Goal: Feedback & Contribution: Leave review/rating

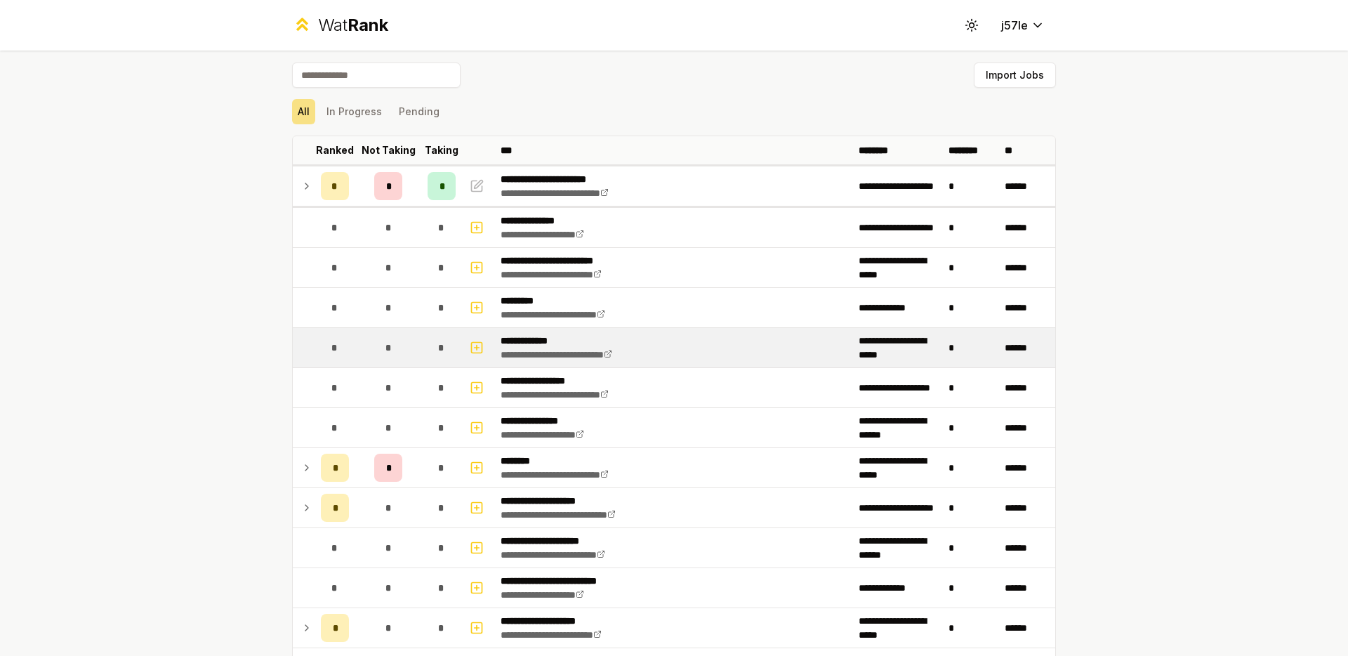
scroll to position [3, 0]
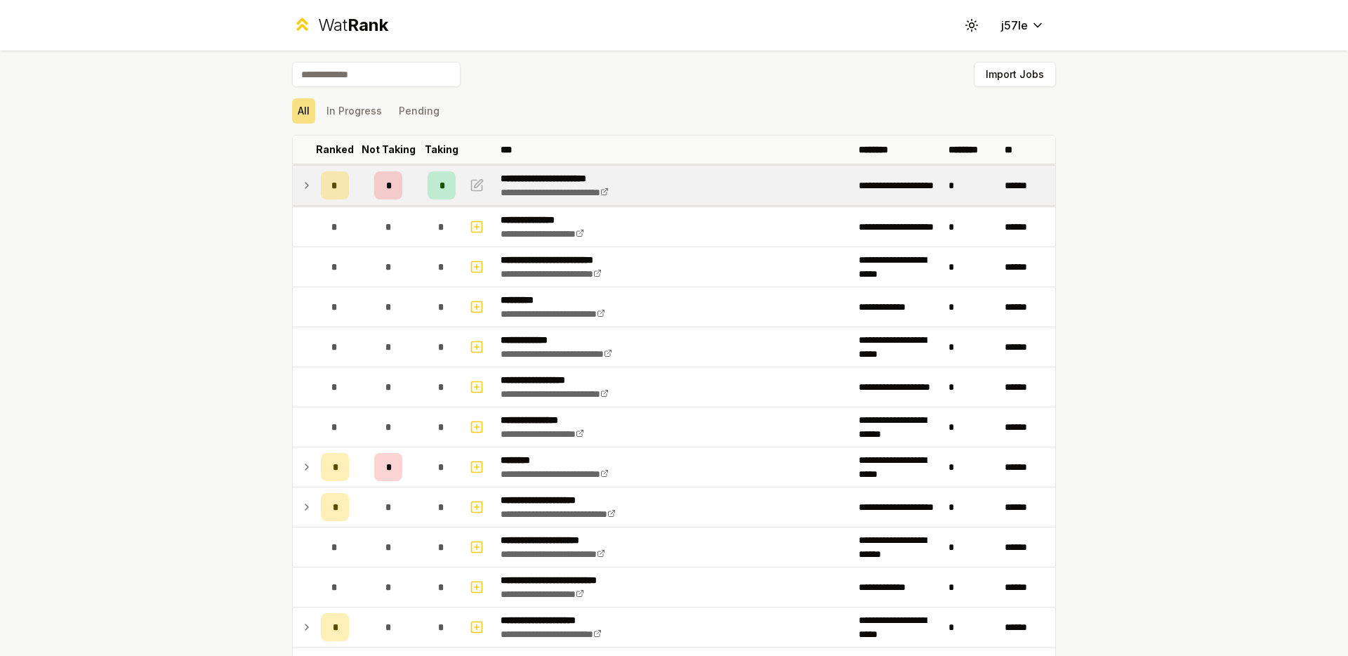
click at [305, 188] on icon at bounding box center [306, 185] width 11 height 17
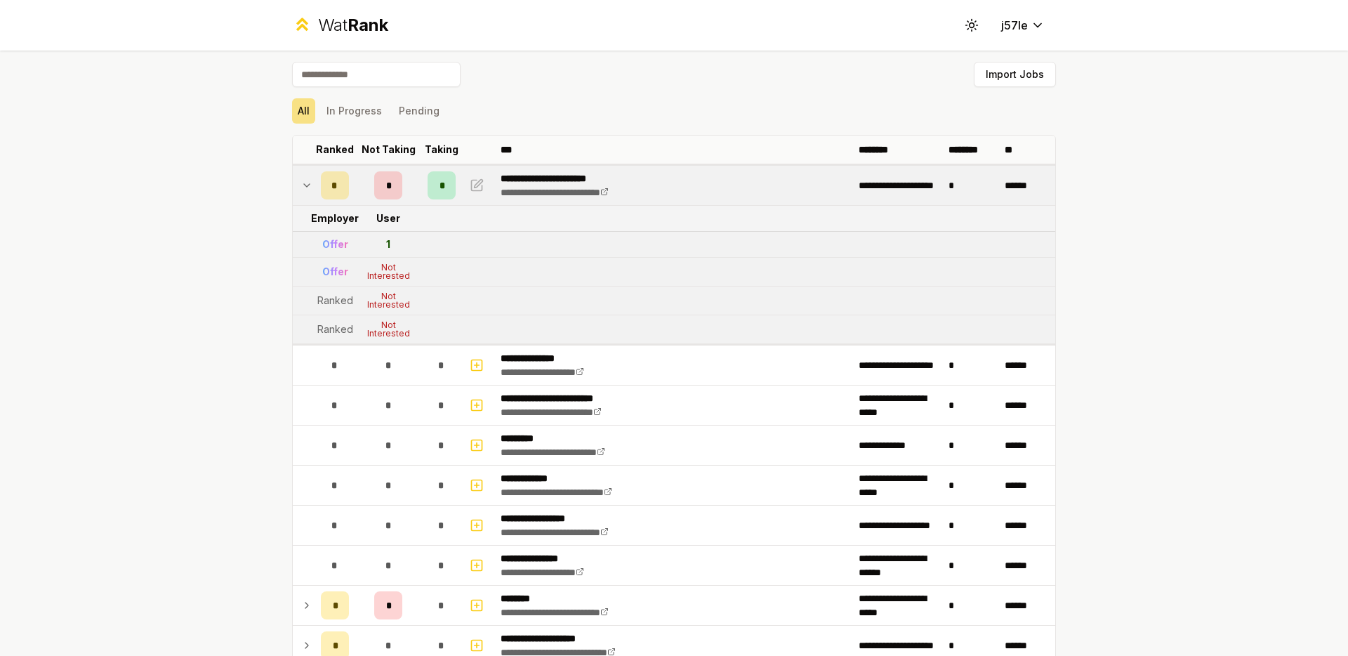
click at [303, 186] on icon at bounding box center [306, 185] width 11 height 17
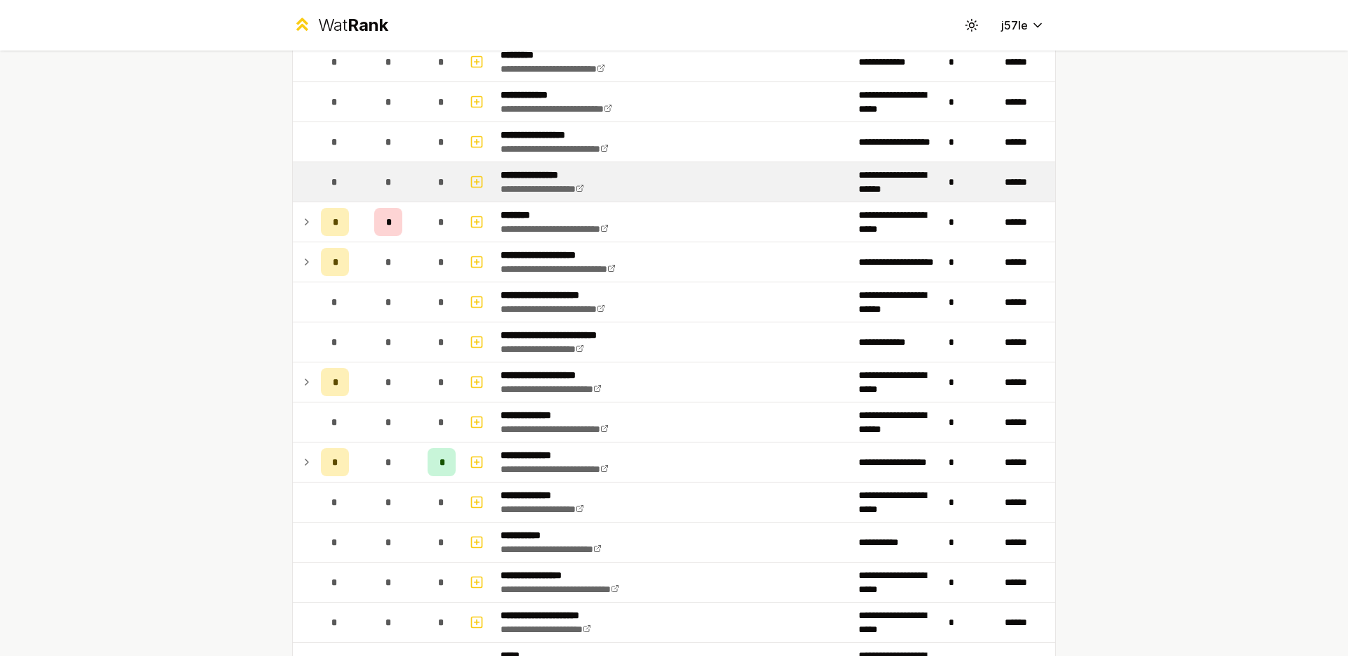
scroll to position [251, 0]
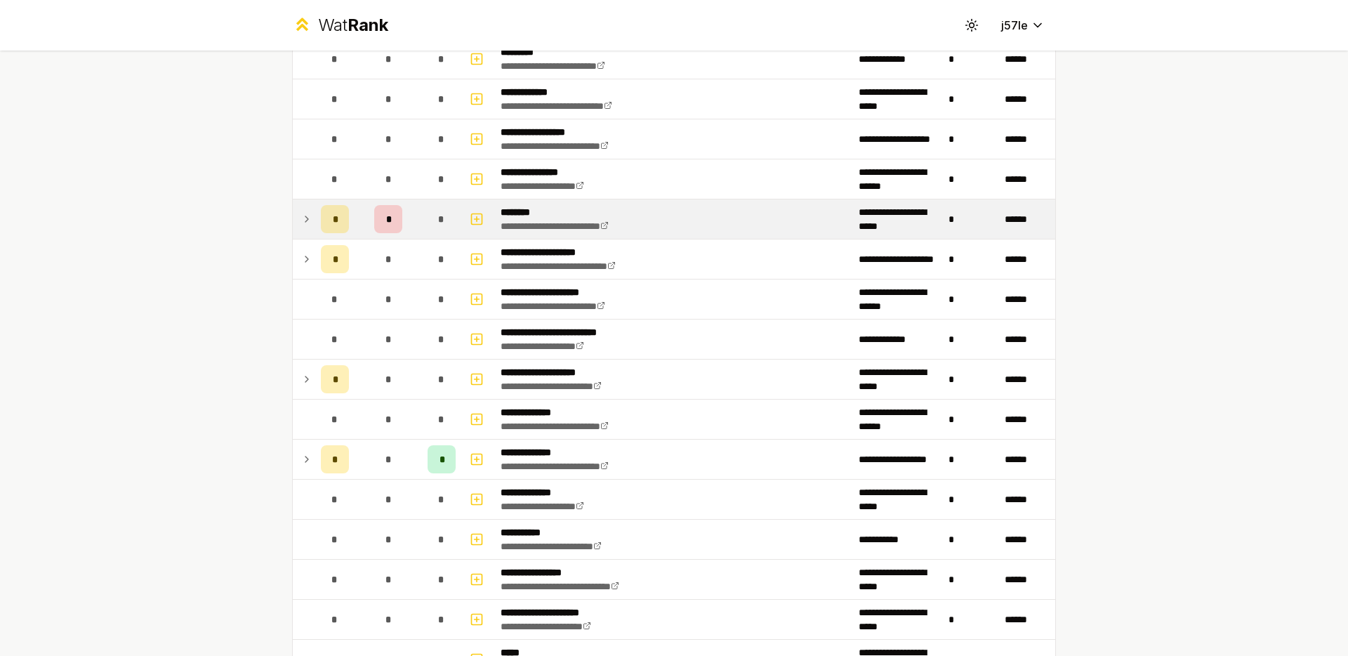
click at [428, 232] on div "*" at bounding box center [442, 219] width 28 height 28
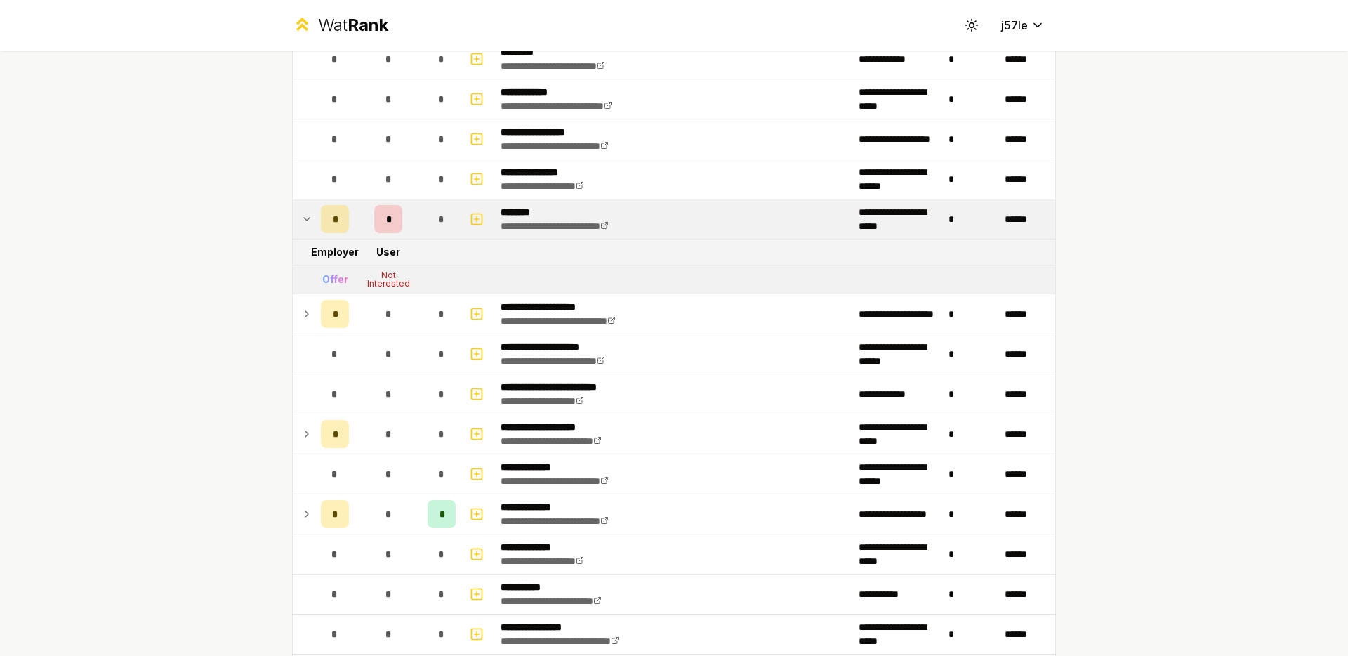
click at [428, 232] on div "*" at bounding box center [442, 219] width 28 height 28
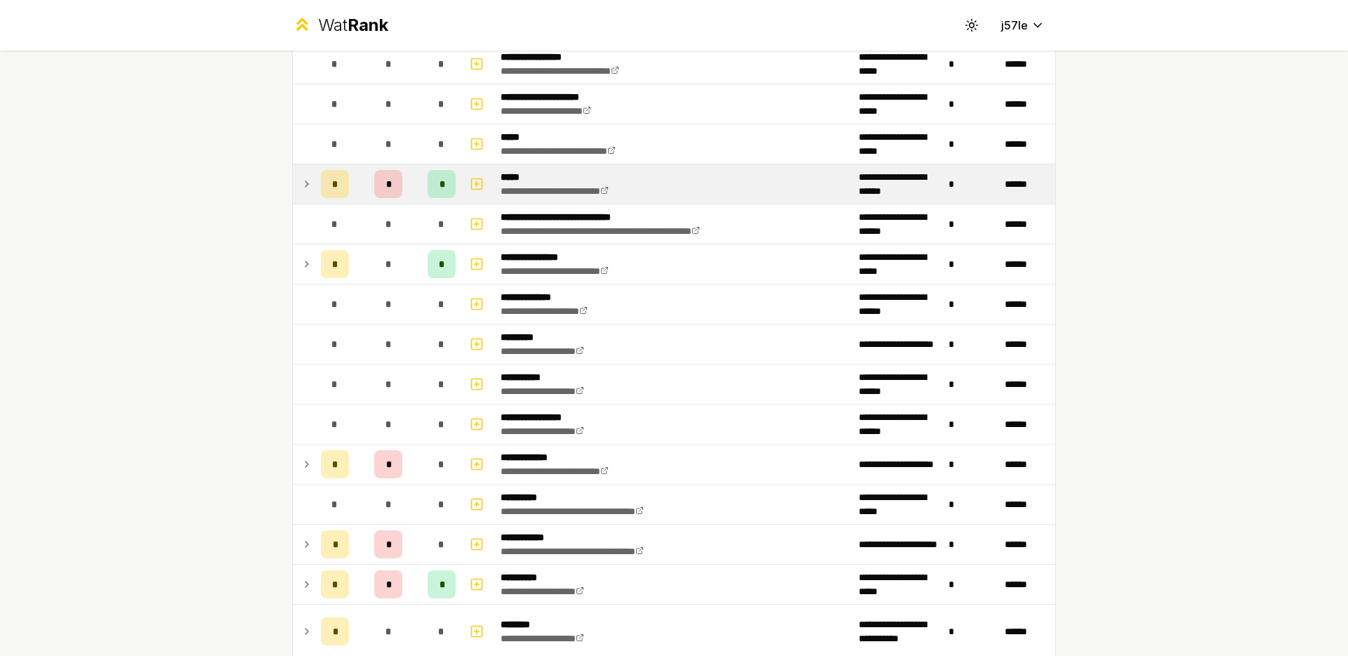
scroll to position [779, 0]
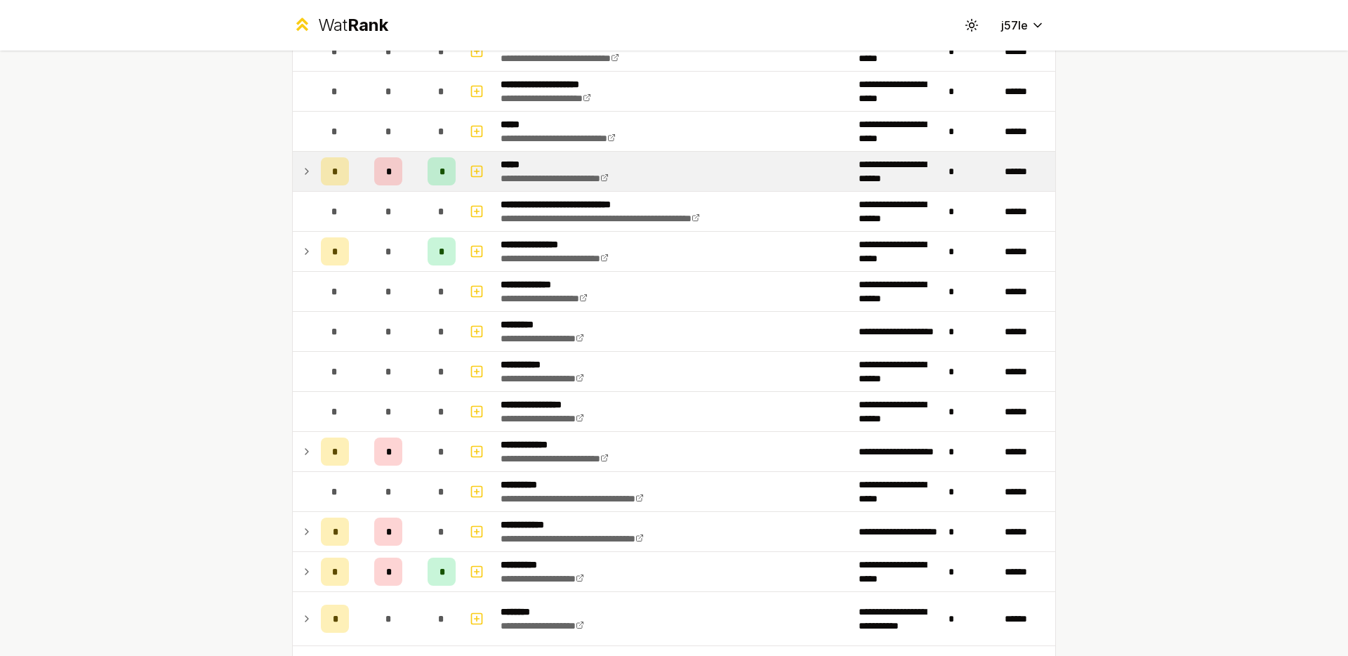
click at [360, 180] on td "*" at bounding box center [388, 171] width 67 height 39
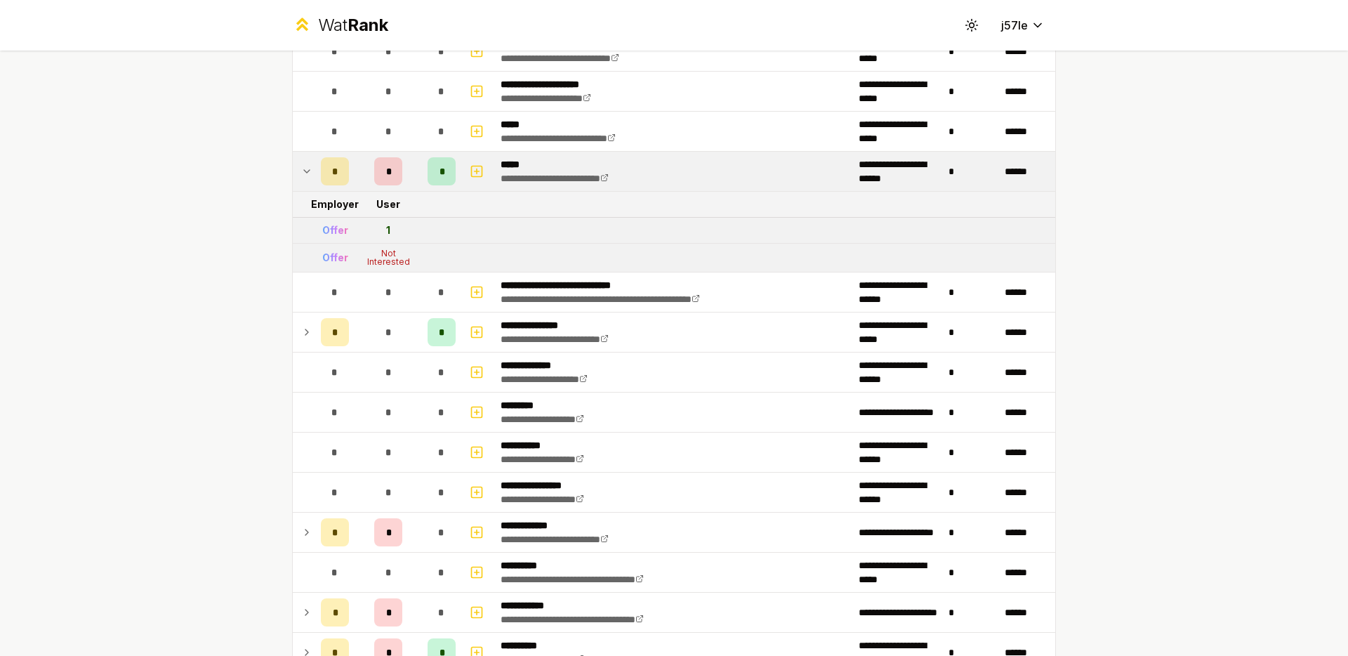
click at [374, 180] on div "*" at bounding box center [388, 171] width 28 height 28
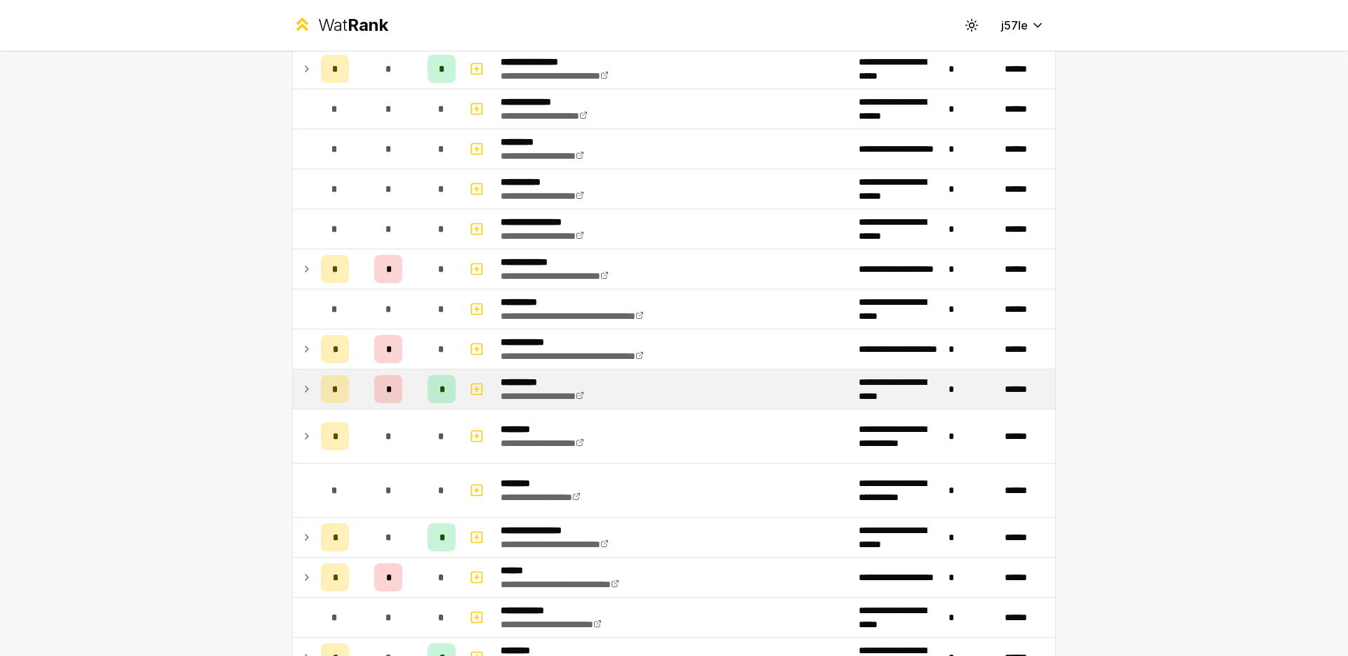
scroll to position [962, 0]
click at [422, 376] on td "*" at bounding box center [441, 388] width 39 height 39
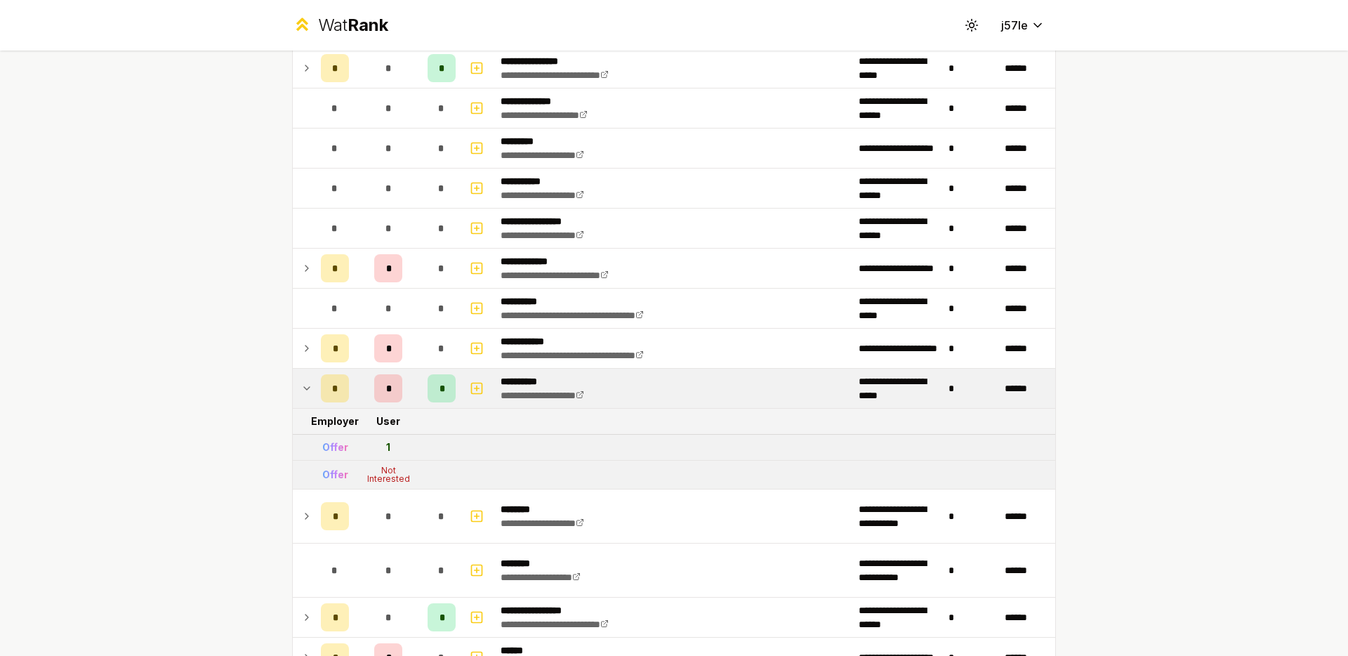
click at [422, 376] on td "*" at bounding box center [441, 388] width 39 height 39
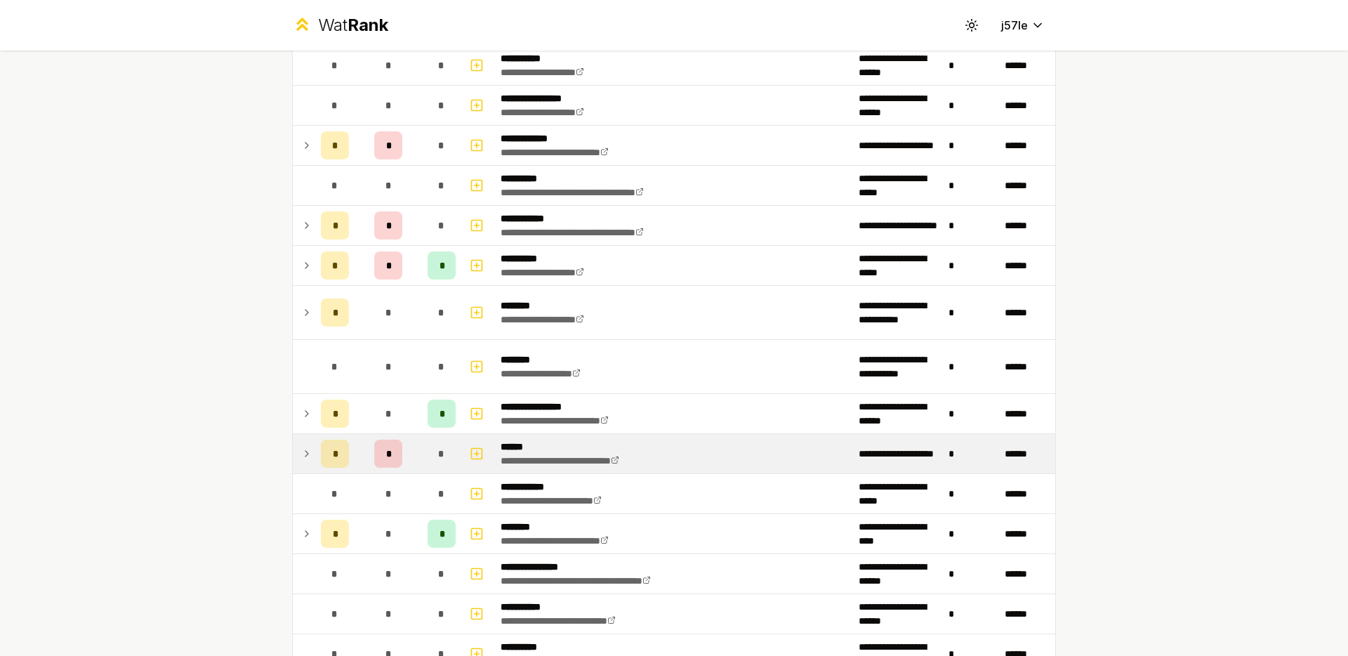
scroll to position [1144, 0]
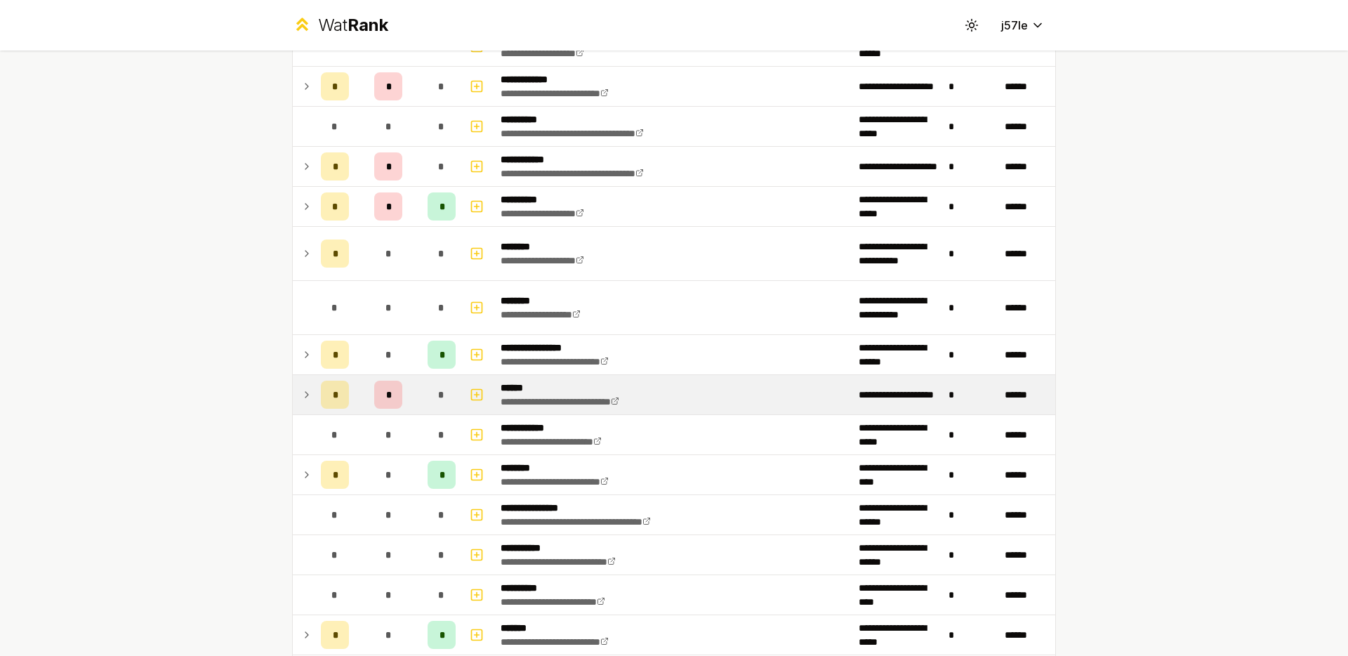
click at [413, 390] on td "*" at bounding box center [388, 394] width 67 height 39
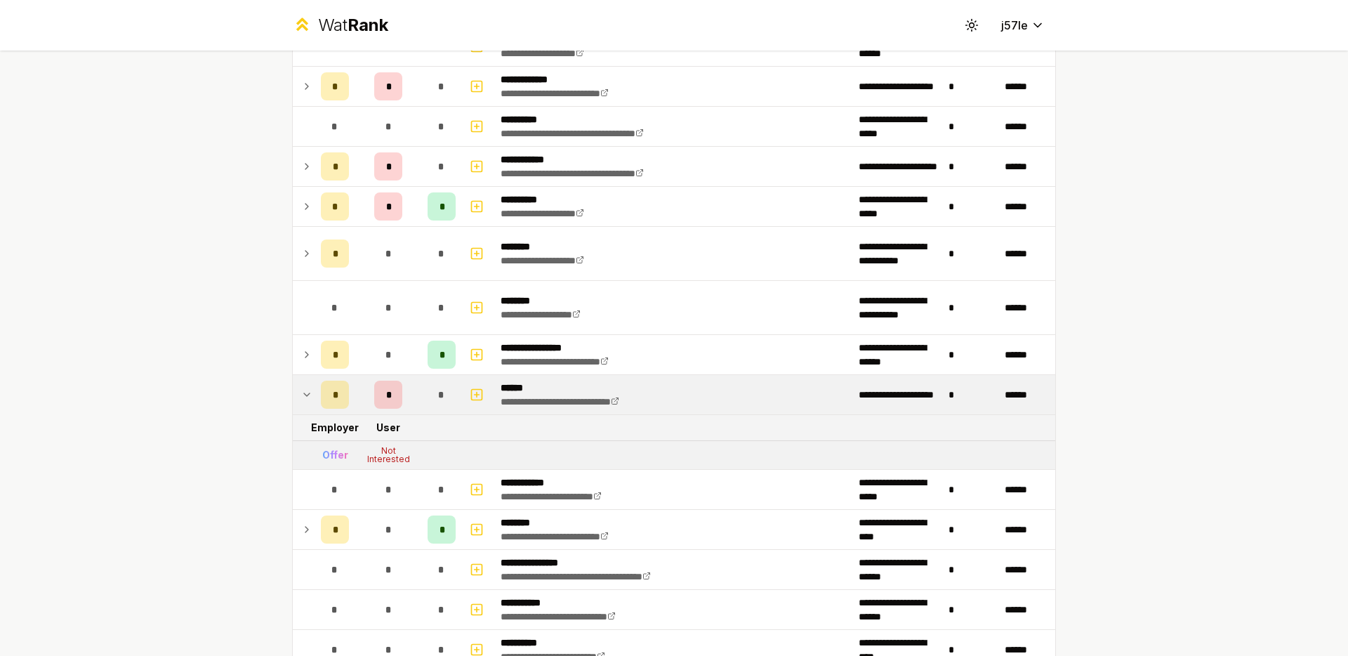
click at [413, 390] on td "*" at bounding box center [388, 394] width 67 height 39
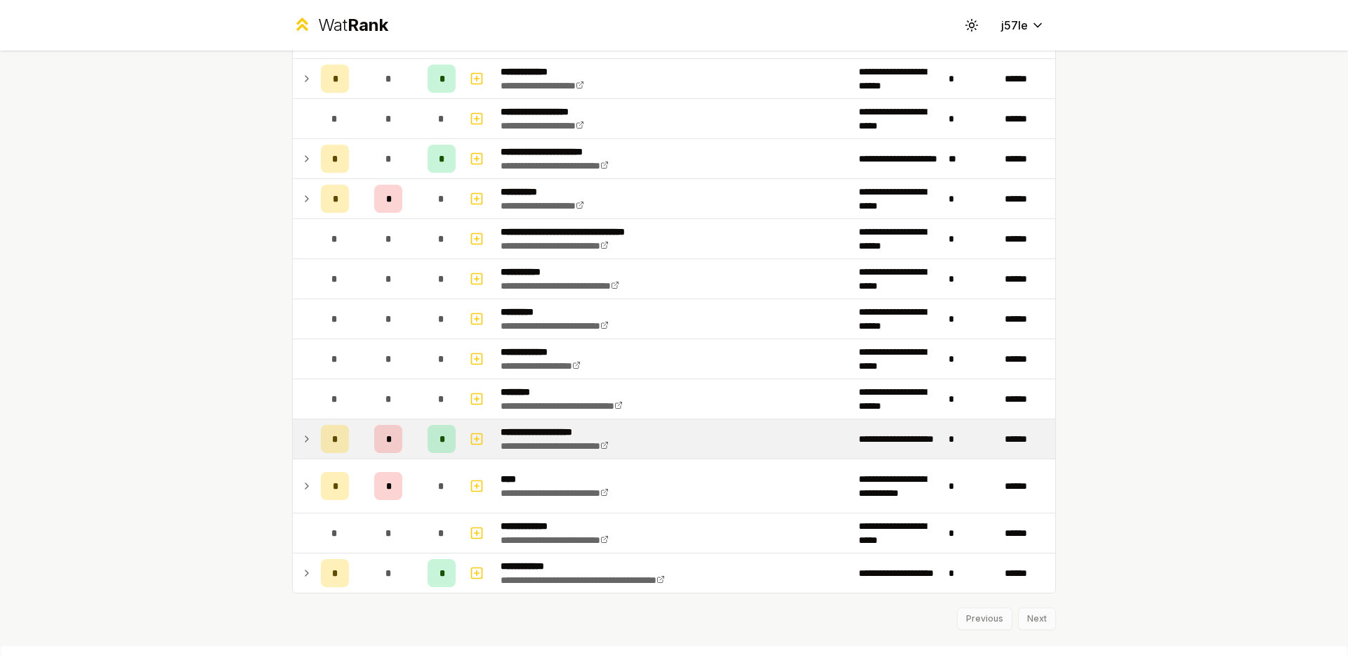
scroll to position [2005, 0]
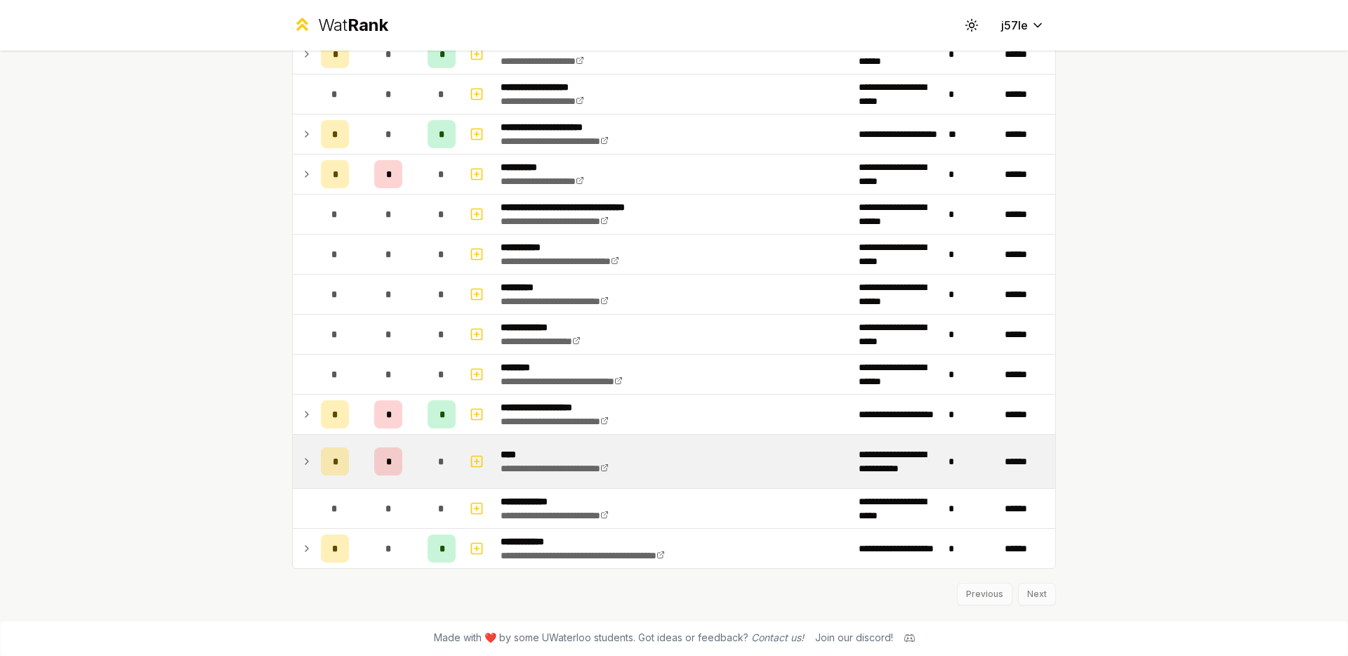
click at [411, 449] on td "*" at bounding box center [388, 461] width 67 height 53
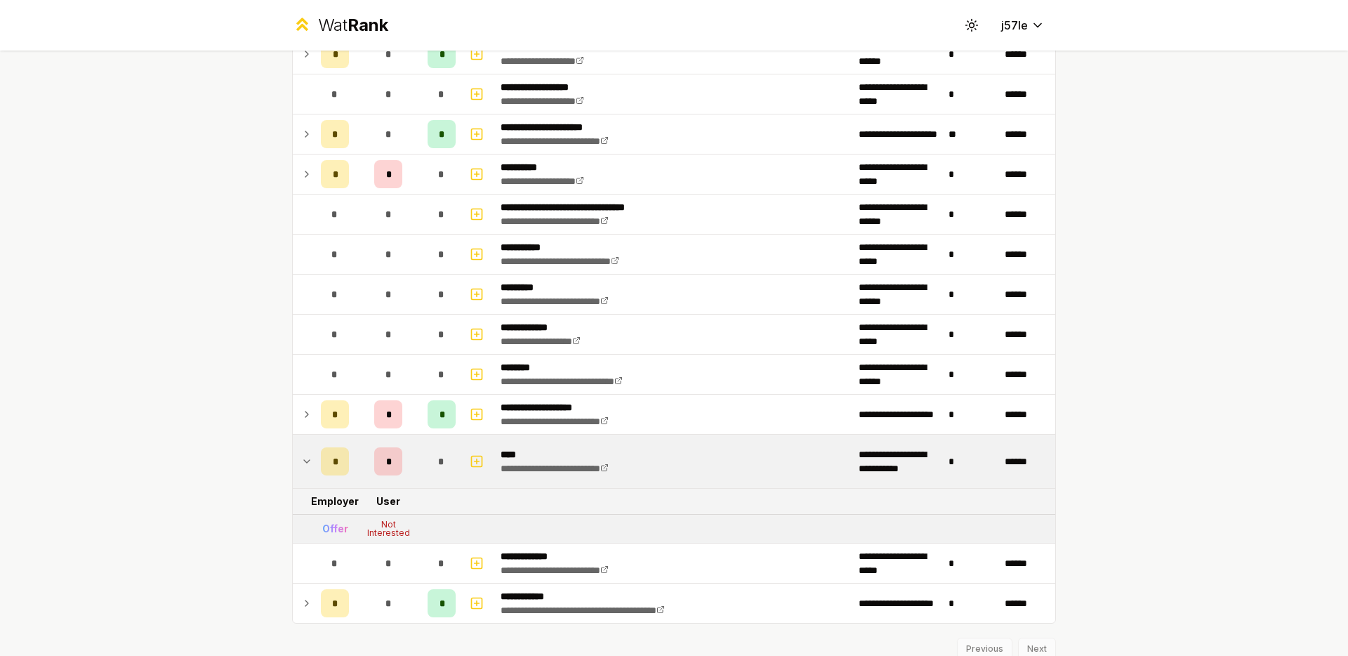
click at [412, 446] on td "*" at bounding box center [388, 461] width 67 height 53
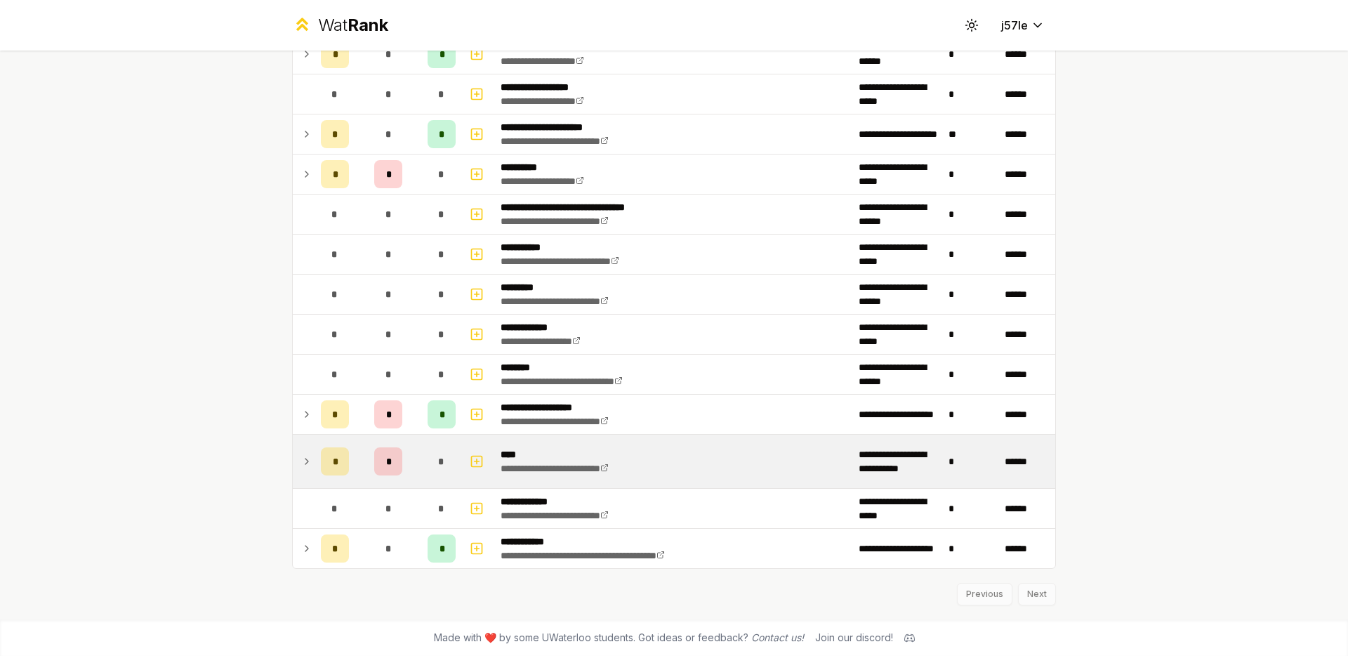
click at [412, 445] on td "*" at bounding box center [388, 461] width 67 height 53
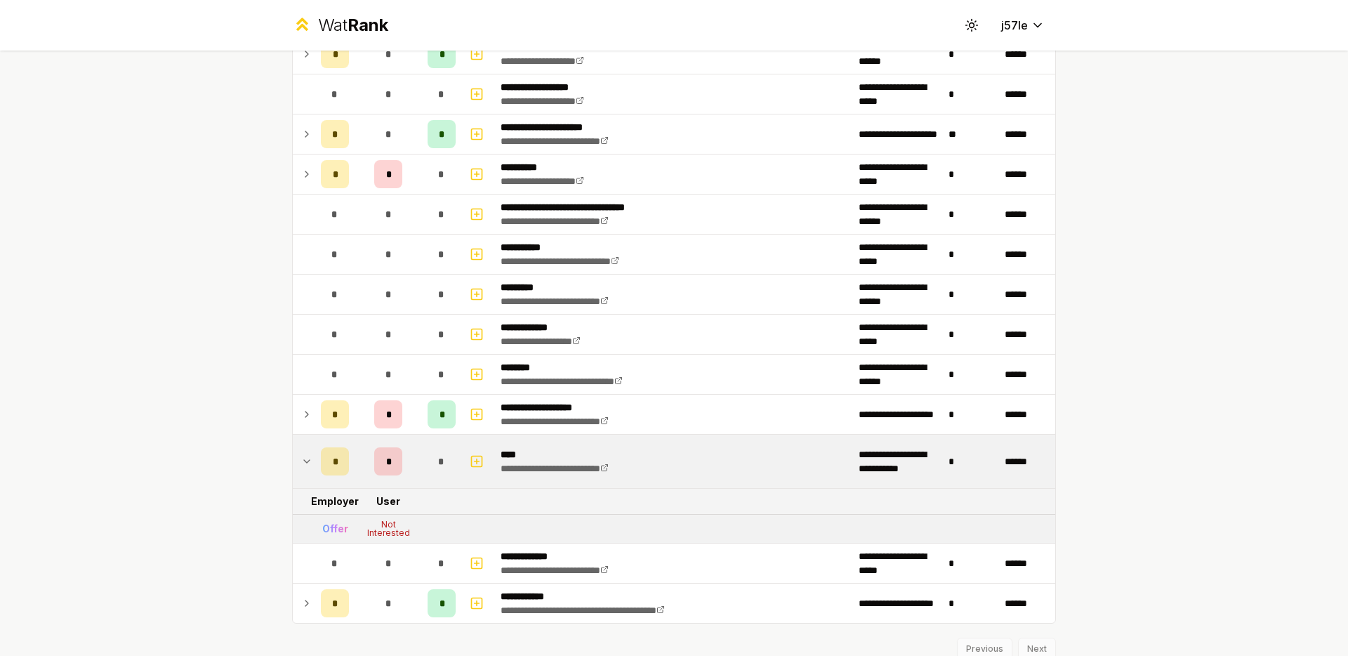
click at [411, 443] on td "*" at bounding box center [388, 461] width 67 height 53
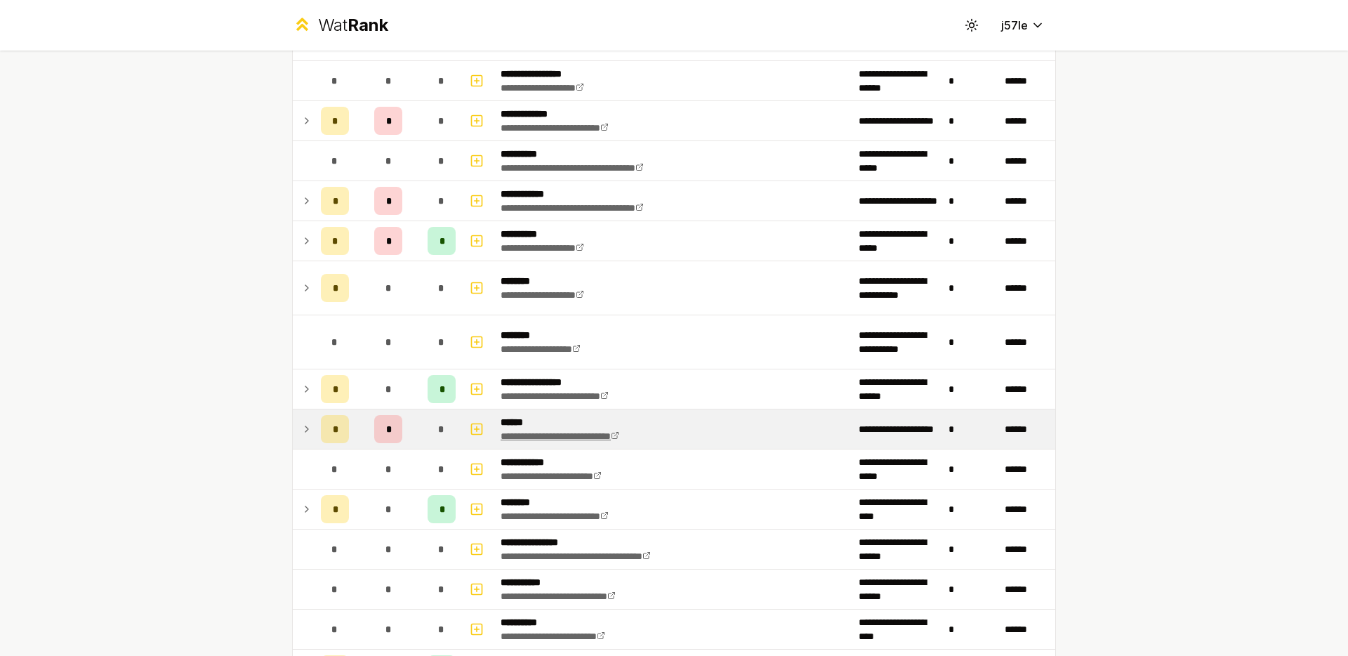
scroll to position [1367, 0]
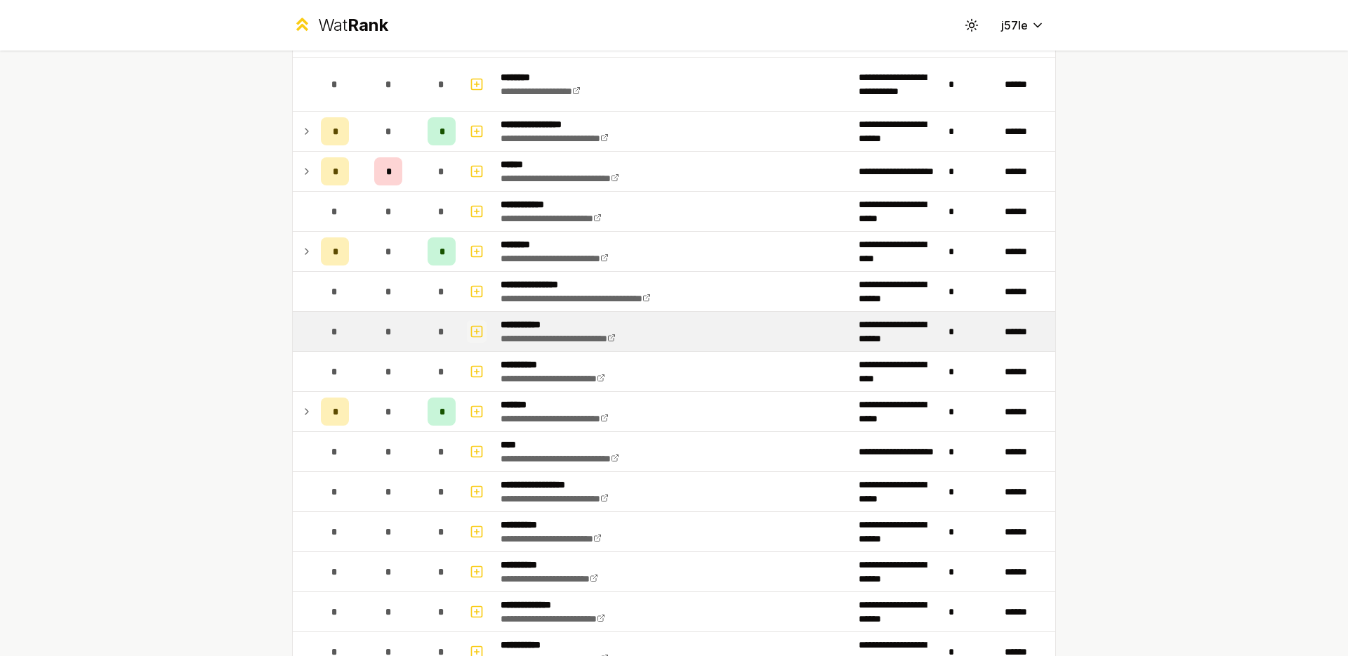
click at [470, 336] on icon "button" at bounding box center [477, 331] width 14 height 17
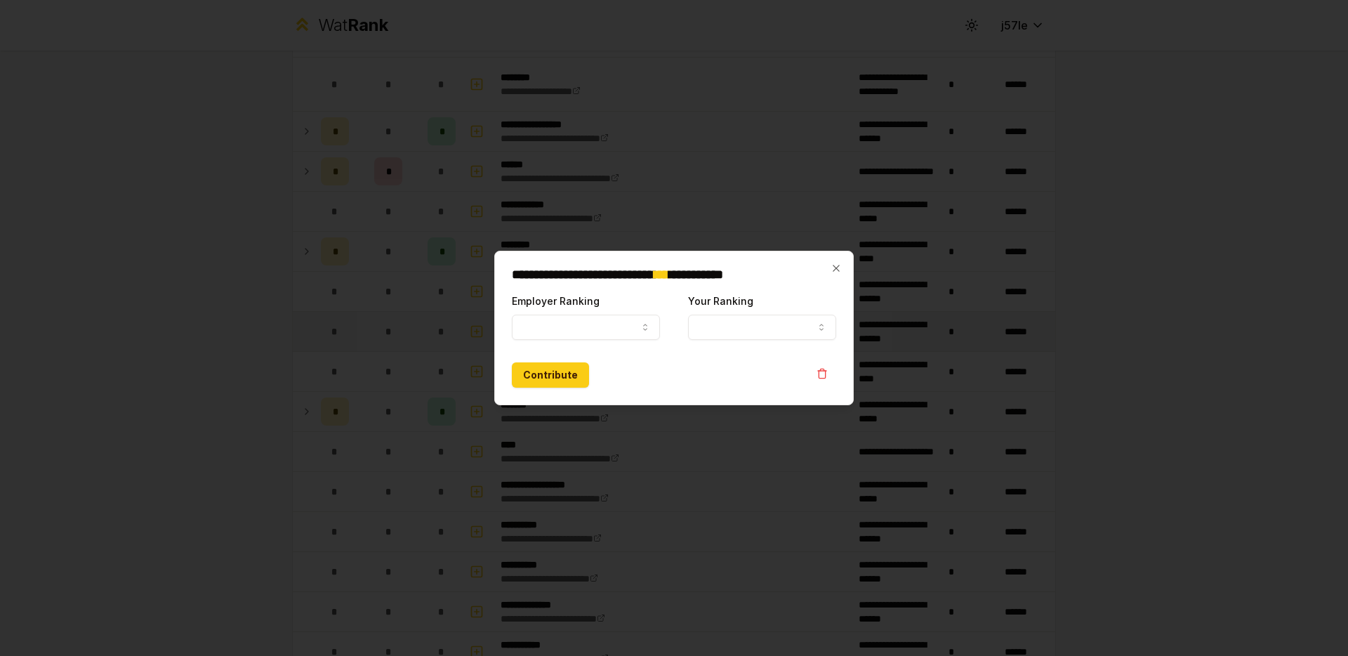
select select
click at [677, 324] on div "**********" at bounding box center [674, 316] width 324 height 48
click at [694, 325] on button "Your Ranking" at bounding box center [762, 327] width 148 height 25
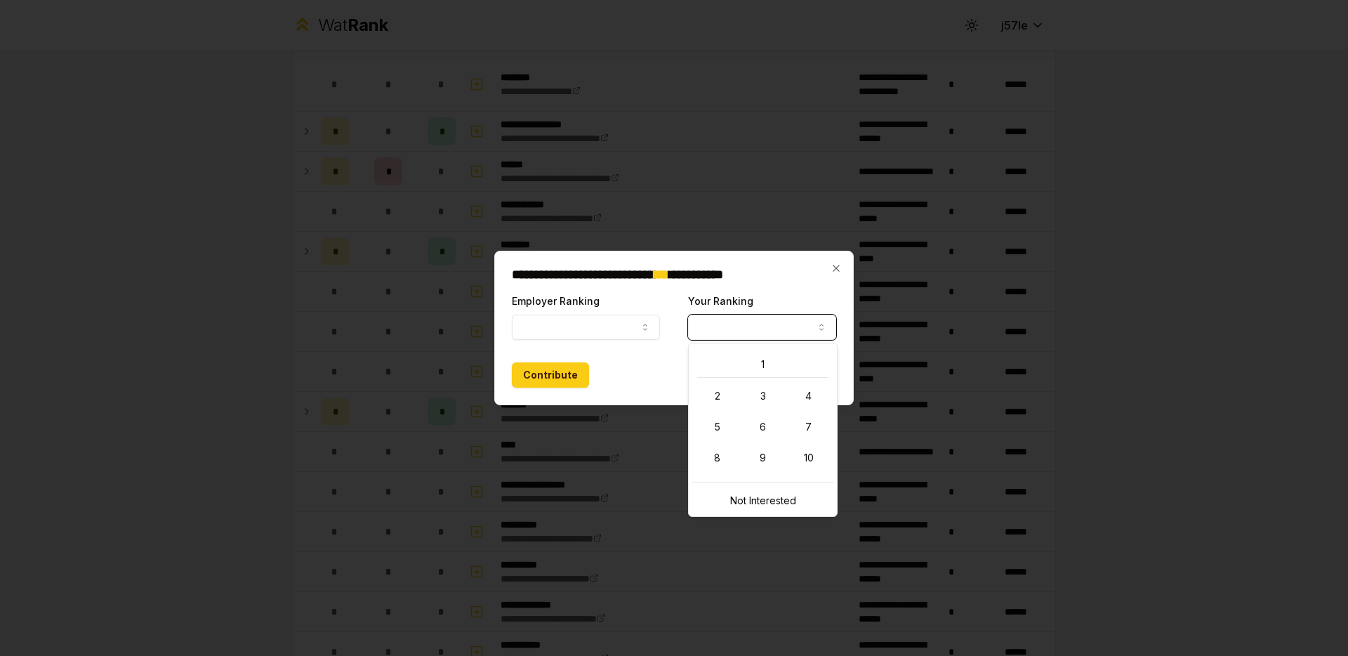
click at [846, 264] on div "**********" at bounding box center [674, 328] width 360 height 155
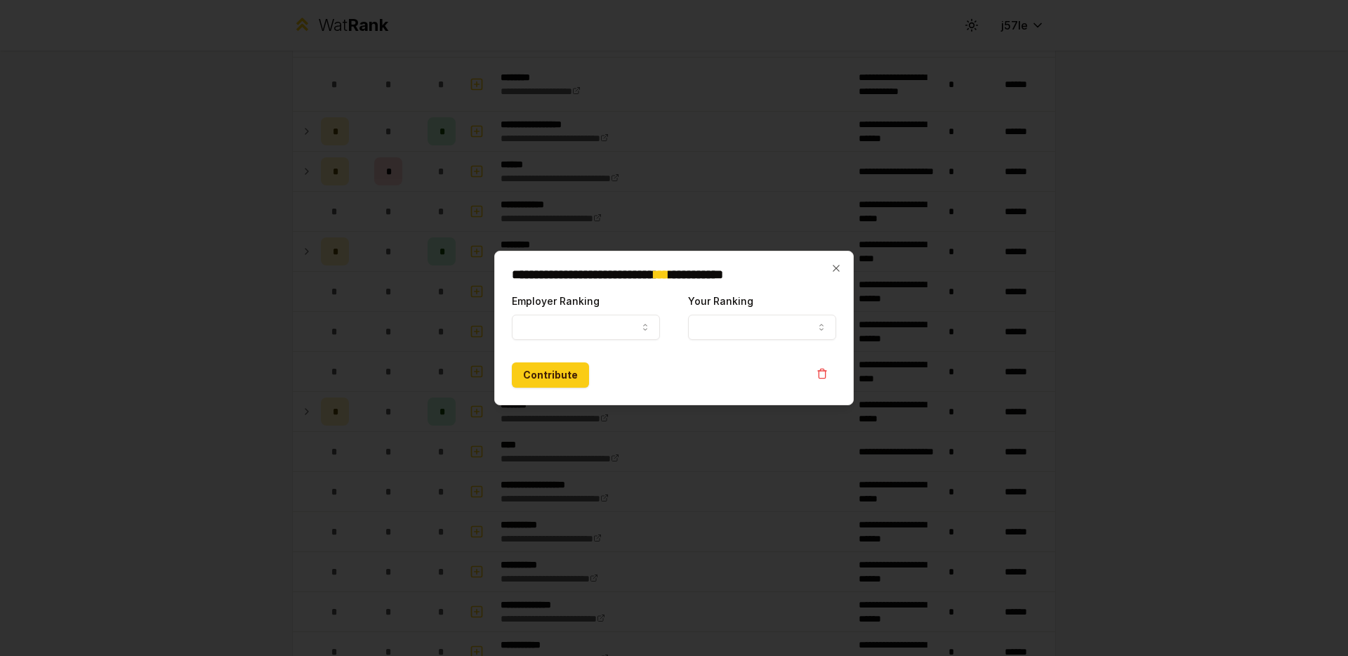
click at [844, 265] on div "**********" at bounding box center [674, 328] width 360 height 155
click at [841, 268] on icon "button" at bounding box center [836, 268] width 11 height 11
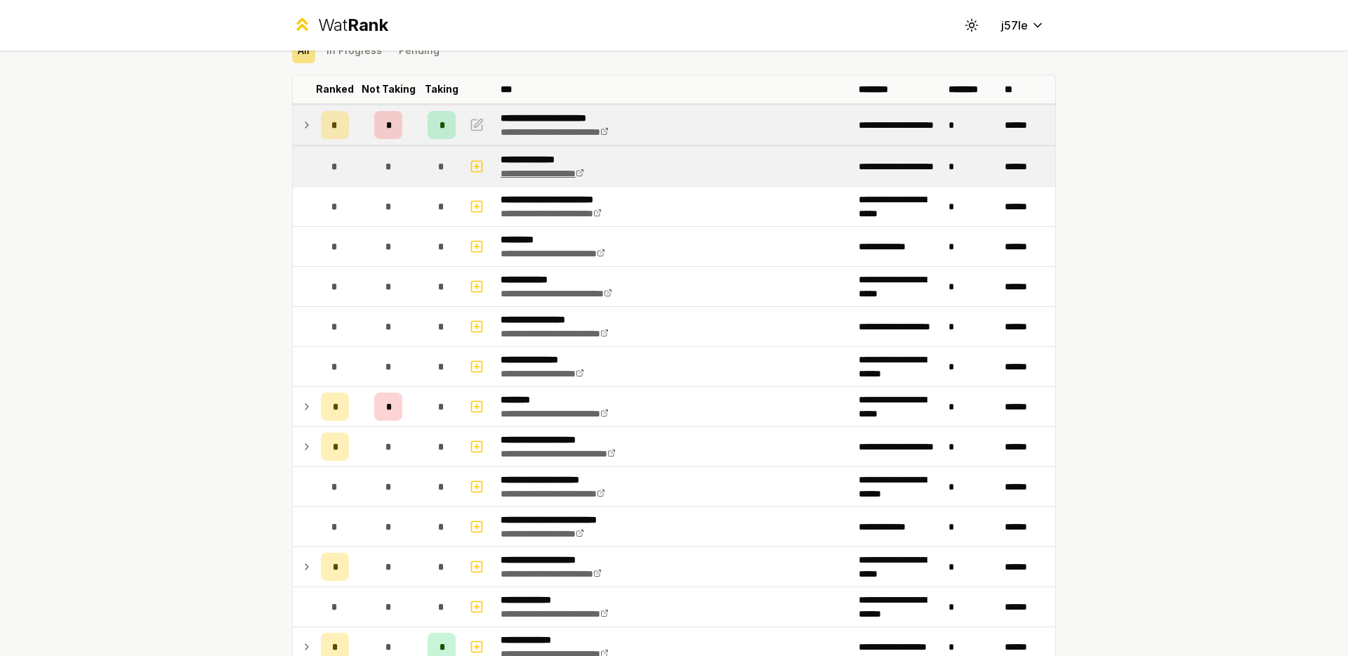
scroll to position [0, 0]
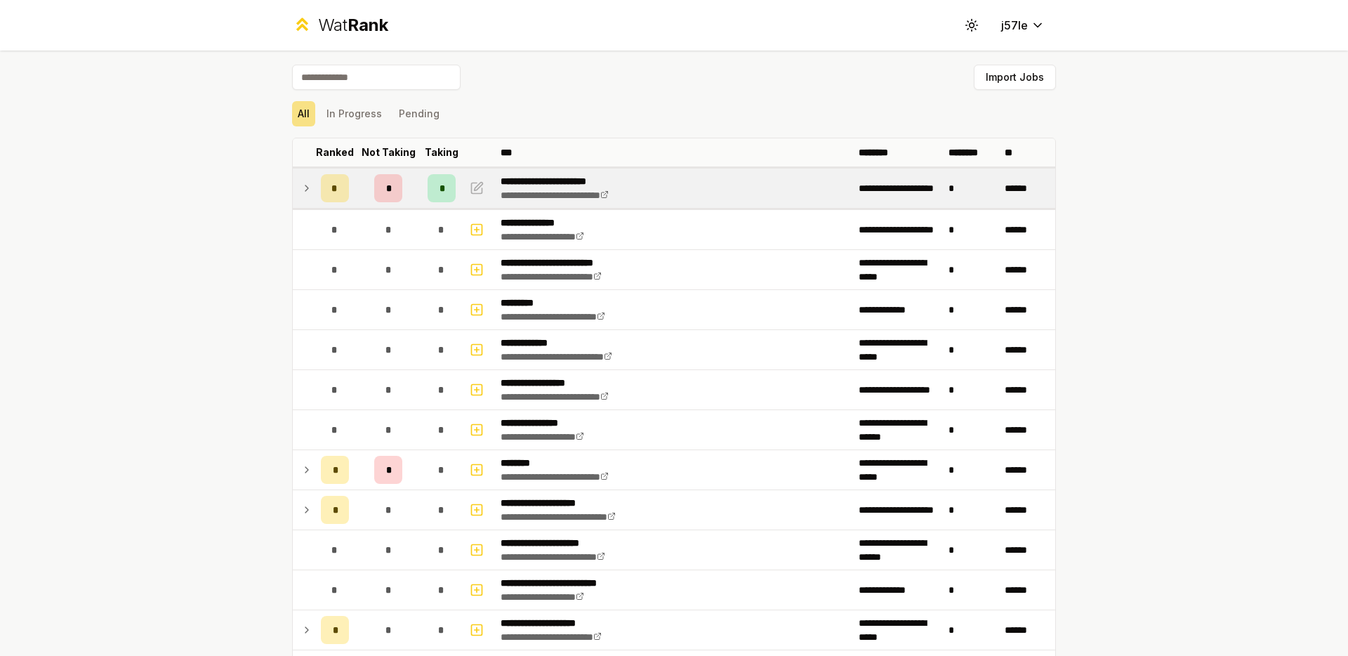
click at [331, 192] on span "*" at bounding box center [334, 188] width 6 height 14
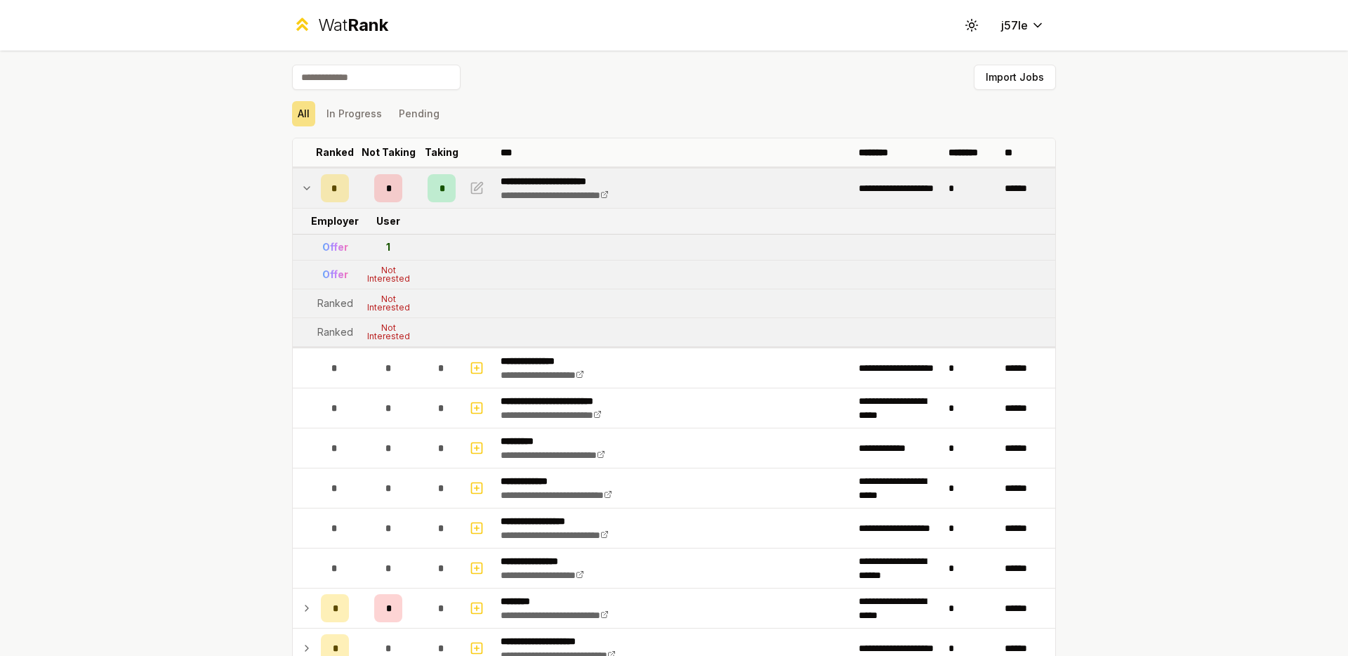
click at [331, 195] on span "*" at bounding box center [334, 188] width 6 height 14
